Goal: Task Accomplishment & Management: Manage account settings

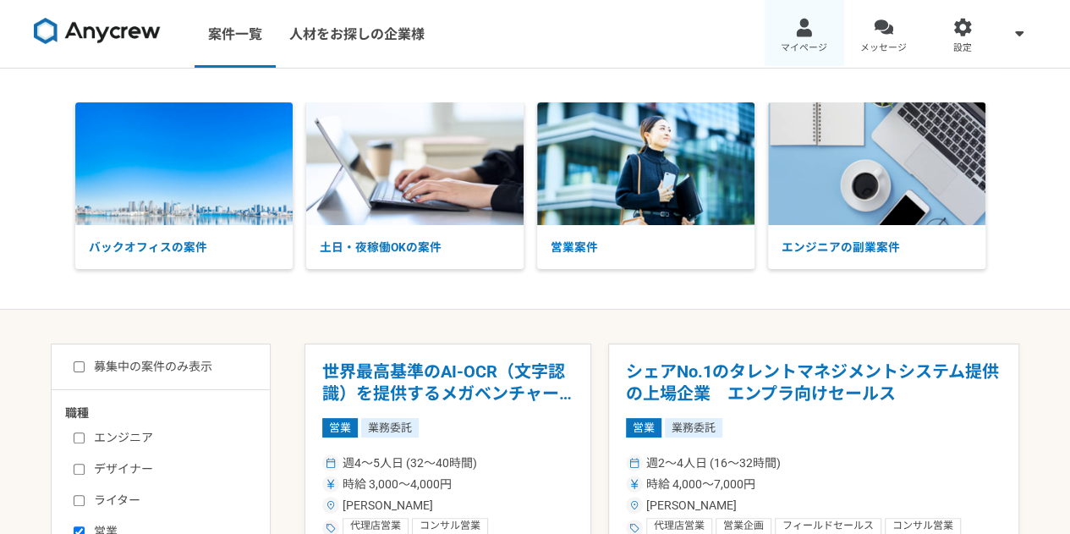
click at [790, 28] on link "マイページ" at bounding box center [805, 34] width 80 height 68
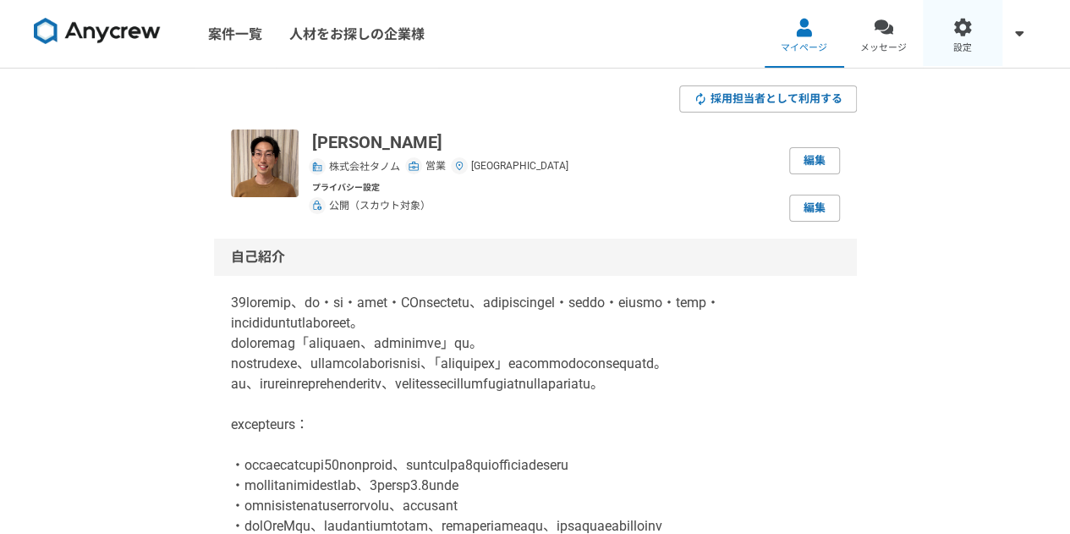
click at [958, 48] on span "設定" at bounding box center [962, 48] width 19 height 14
click at [830, 173] on link "編集" at bounding box center [814, 160] width 51 height 27
select select "27"
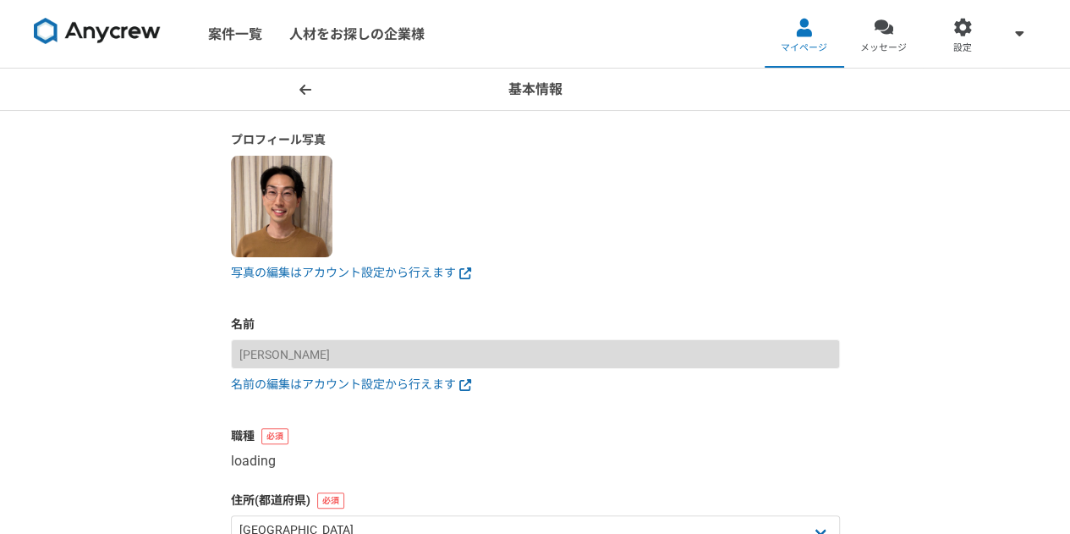
select select "4"
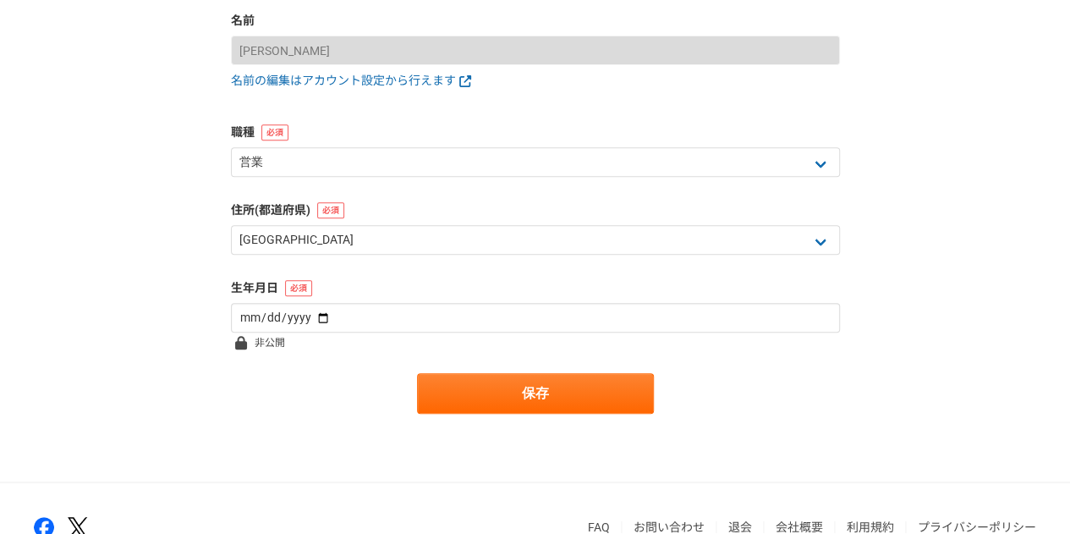
scroll to position [311, 0]
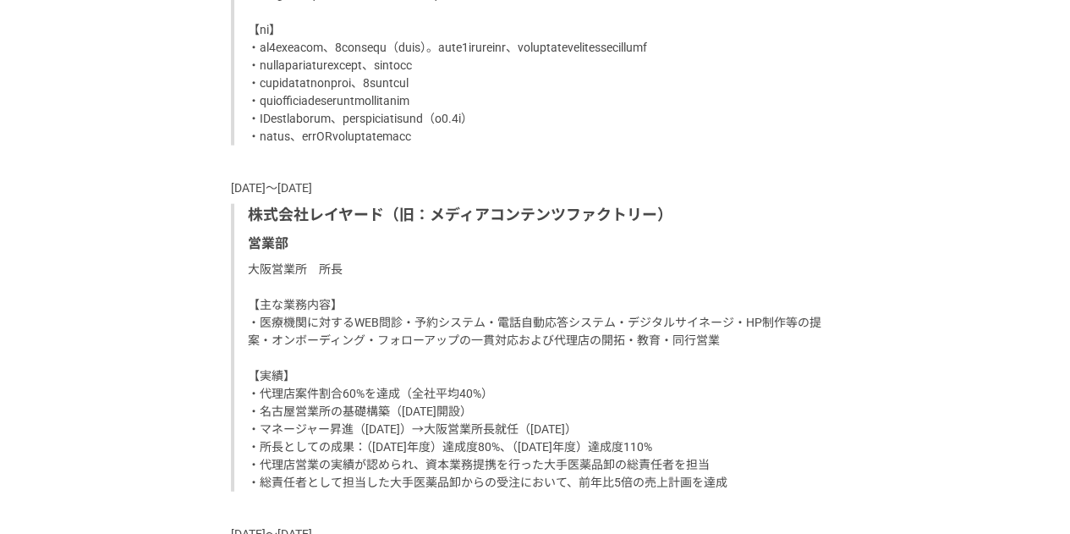
scroll to position [1938, 0]
